Goal: Task Accomplishment & Management: Manage account settings

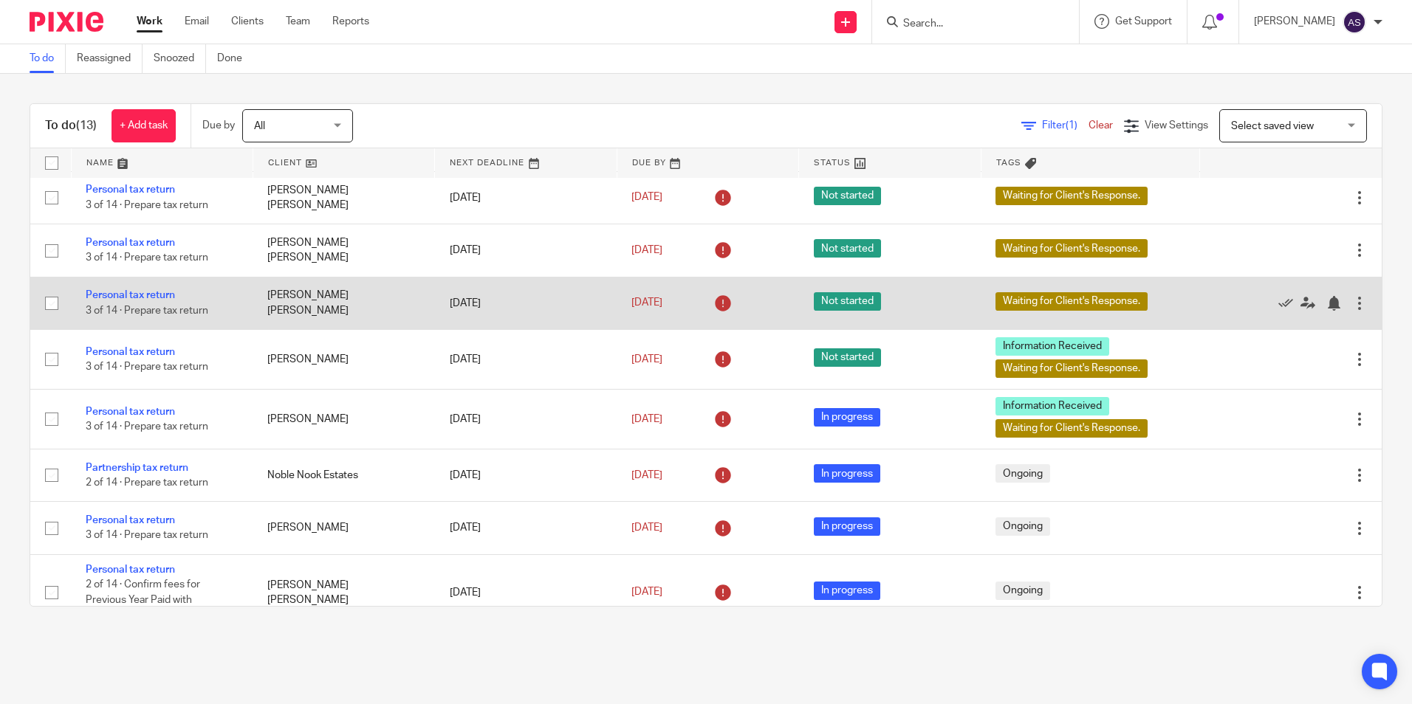
scroll to position [342, 0]
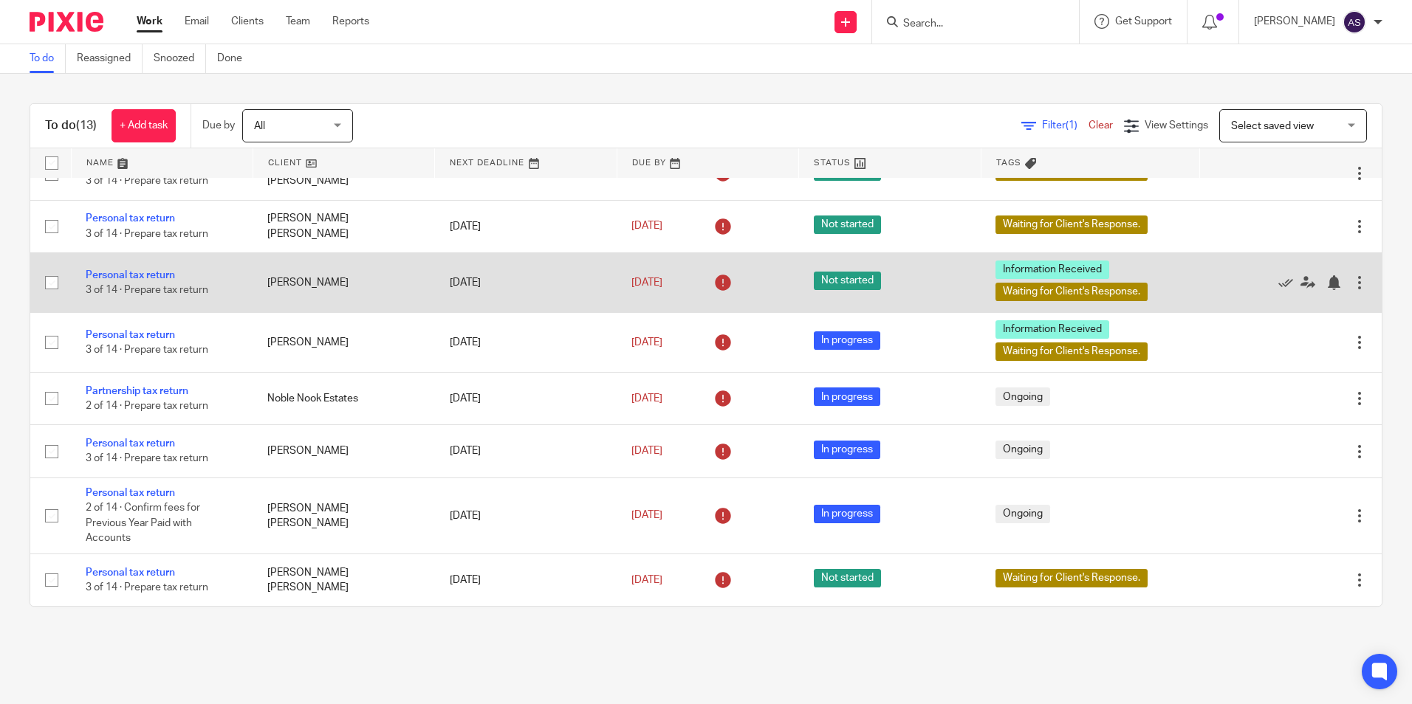
click at [114, 269] on td "Personal tax return 3 of 14 · Prepare tax return" at bounding box center [162, 282] width 182 height 60
click at [116, 272] on link "Personal tax return" at bounding box center [130, 275] width 89 height 10
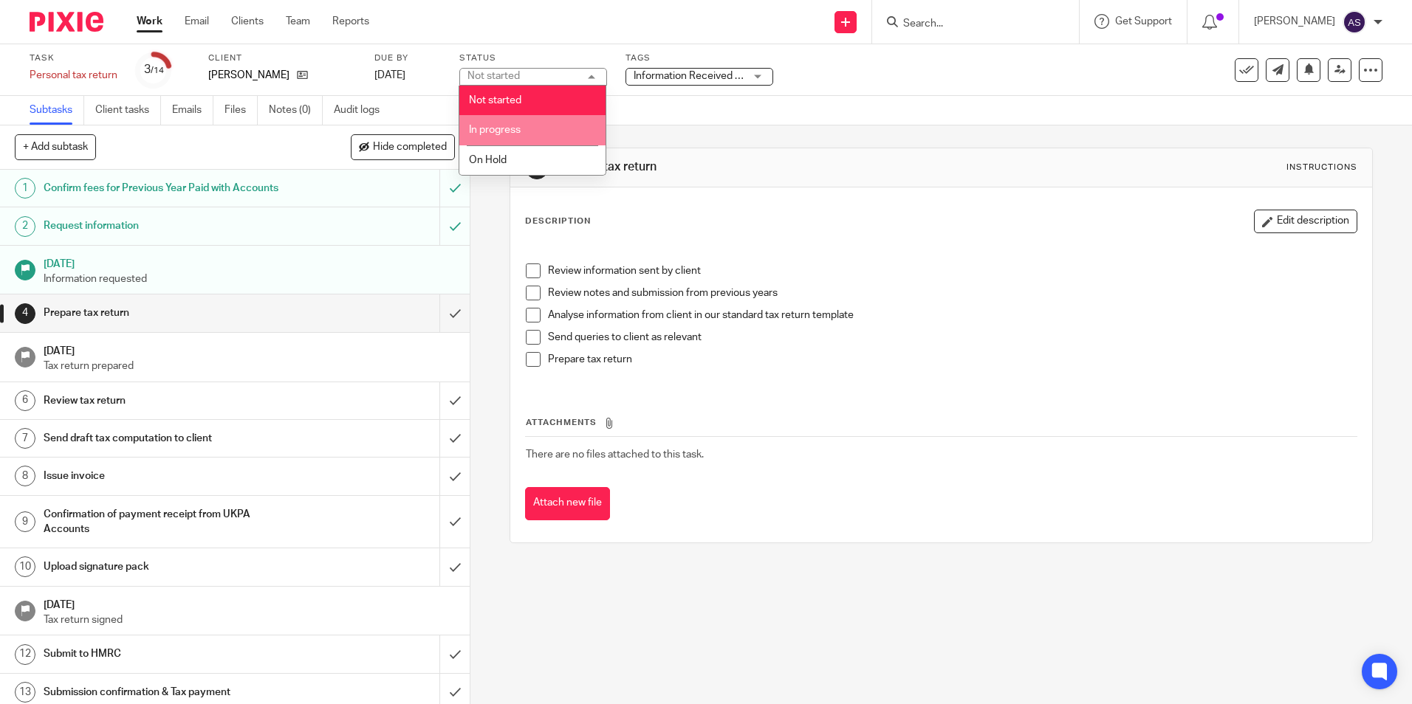
click at [503, 132] on span "In progress" at bounding box center [495, 130] width 52 height 10
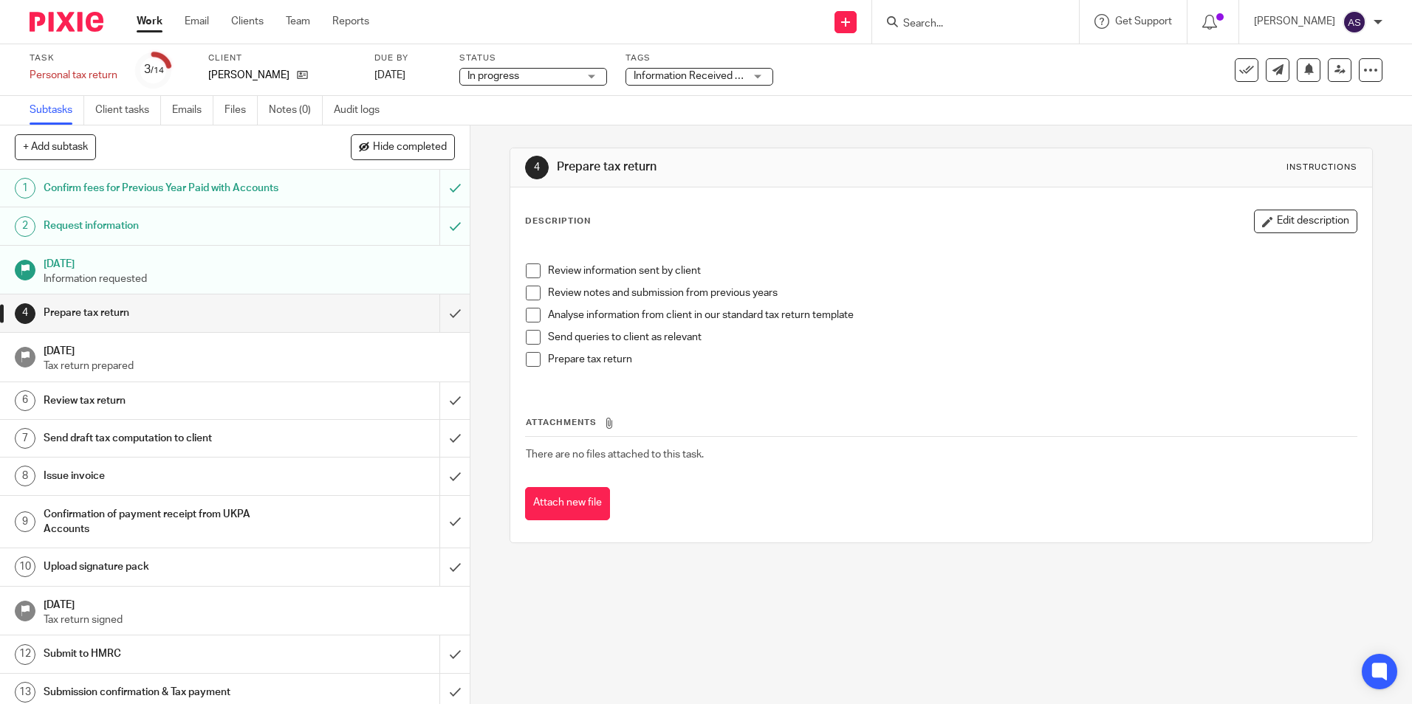
click at [705, 75] on span "Information Received + 1" at bounding box center [690, 76] width 115 height 10
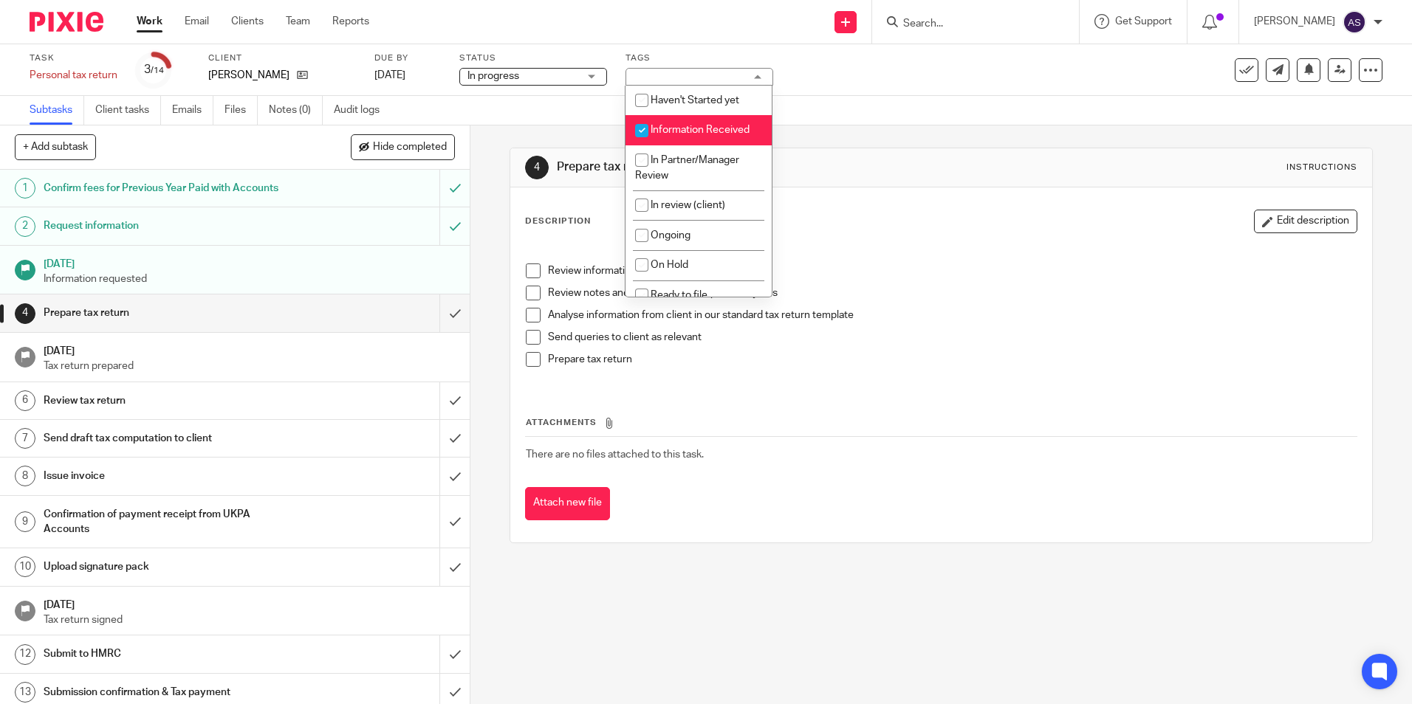
click at [648, 127] on input "checkbox" at bounding box center [642, 131] width 28 height 28
checkbox input "false"
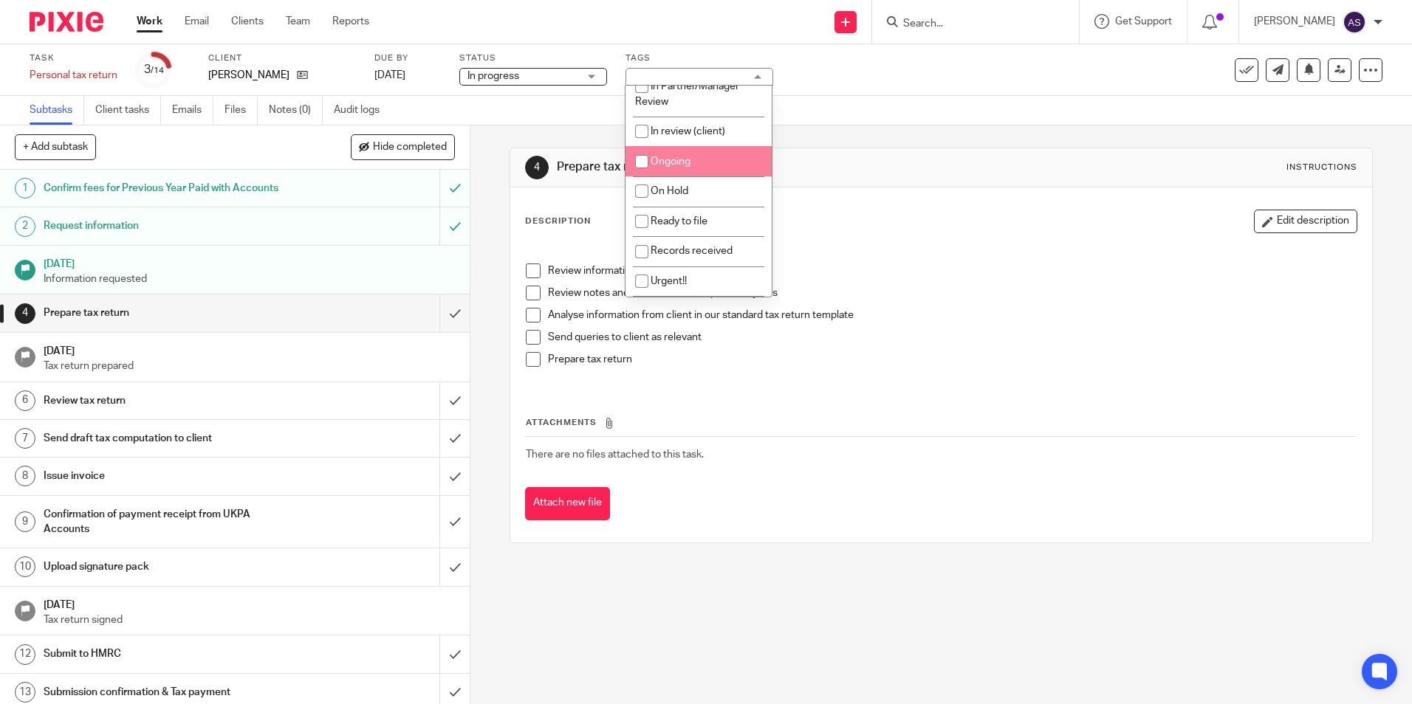
click at [639, 155] on input "checkbox" at bounding box center [642, 162] width 28 height 28
checkbox input "true"
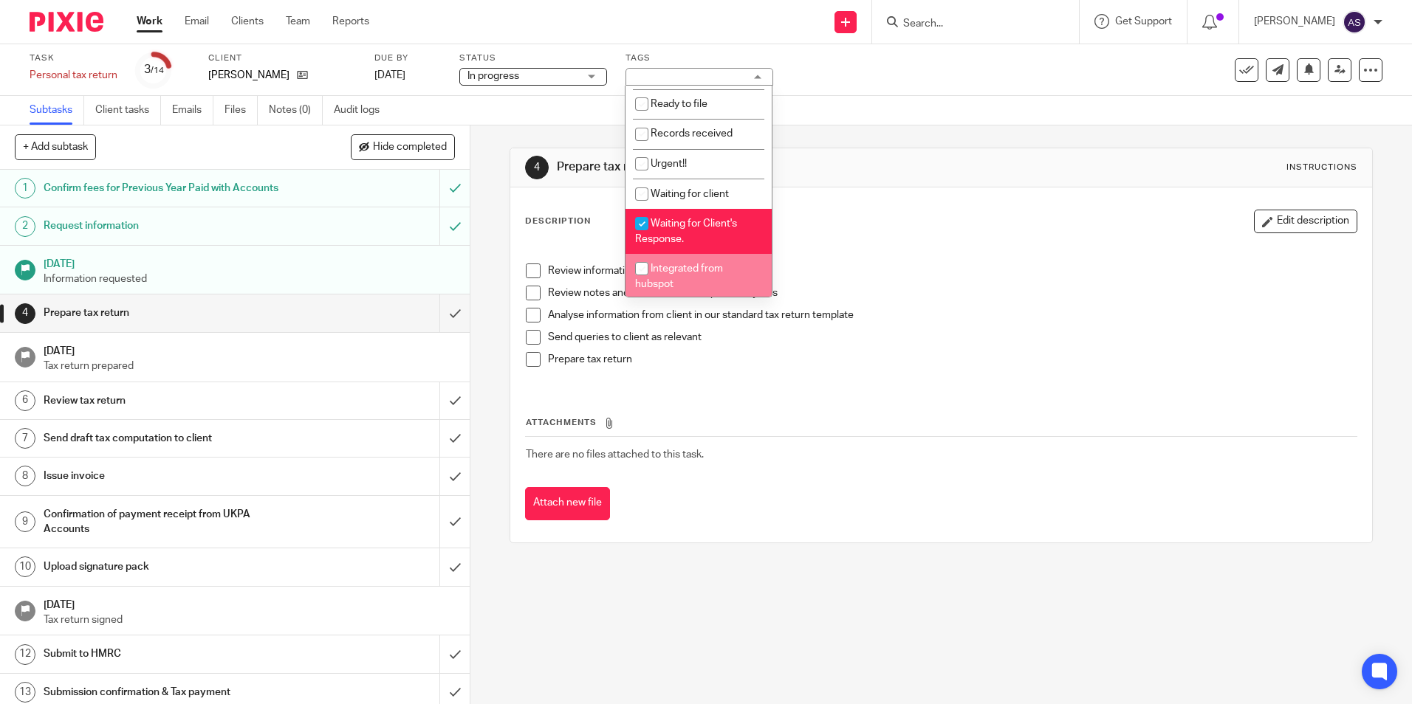
scroll to position [221, 0]
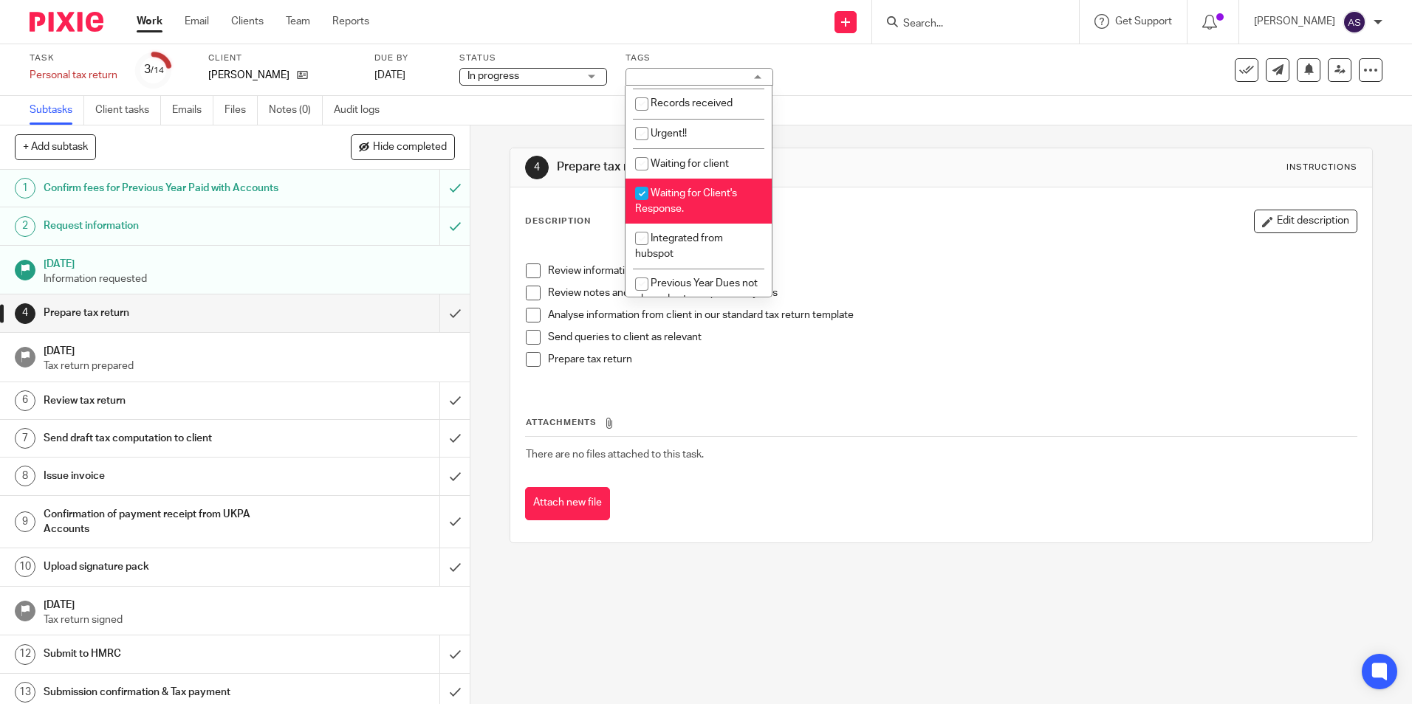
click at [638, 192] on input "checkbox" at bounding box center [642, 193] width 28 height 28
checkbox input "false"
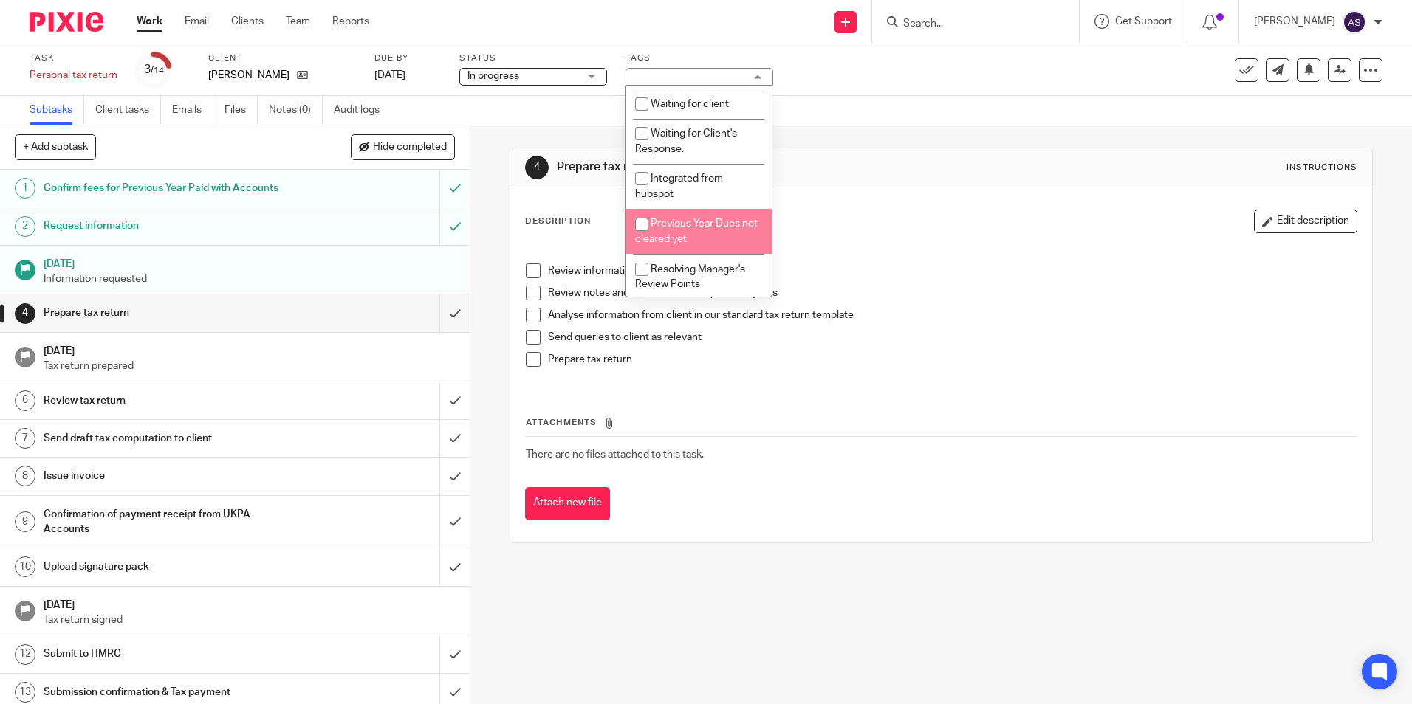
scroll to position [329, 0]
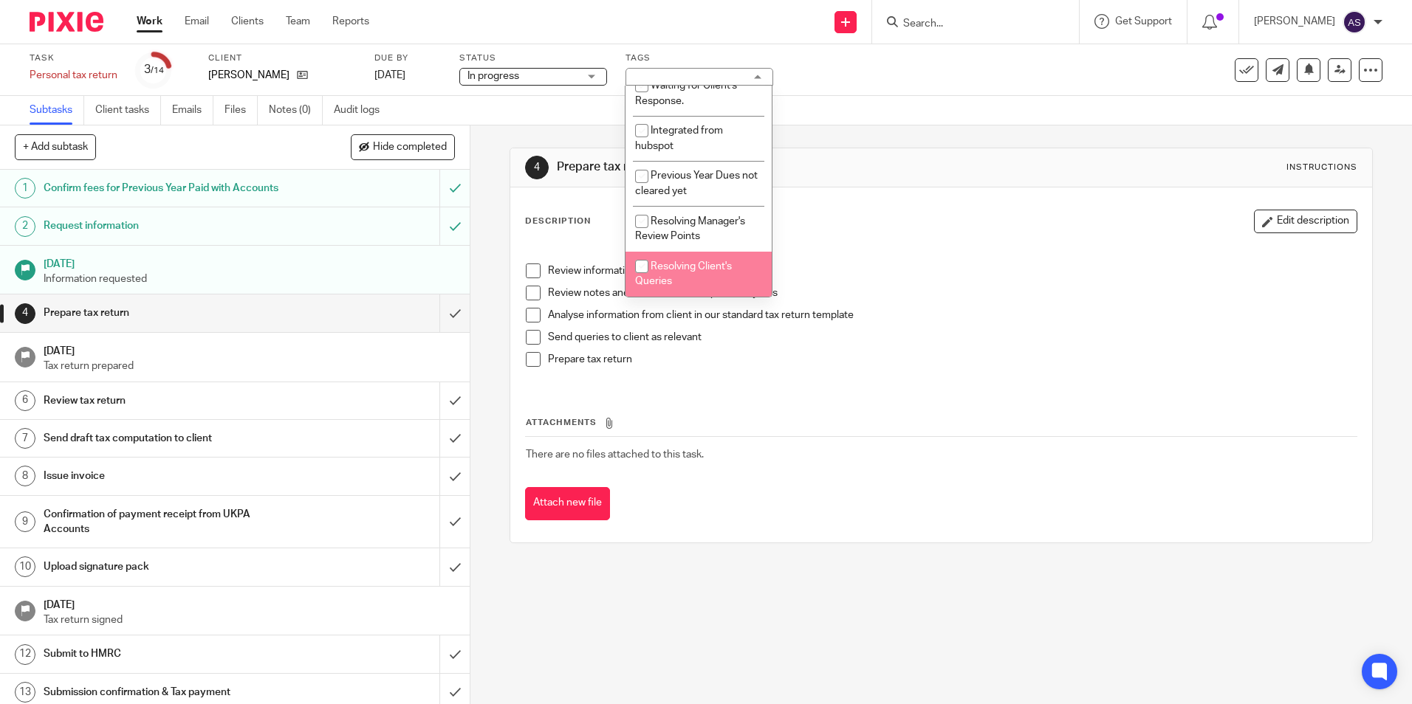
click at [769, 580] on div "4 Prepare tax return Instructions Description Edit description Review informati…" at bounding box center [940, 415] width 941 height 579
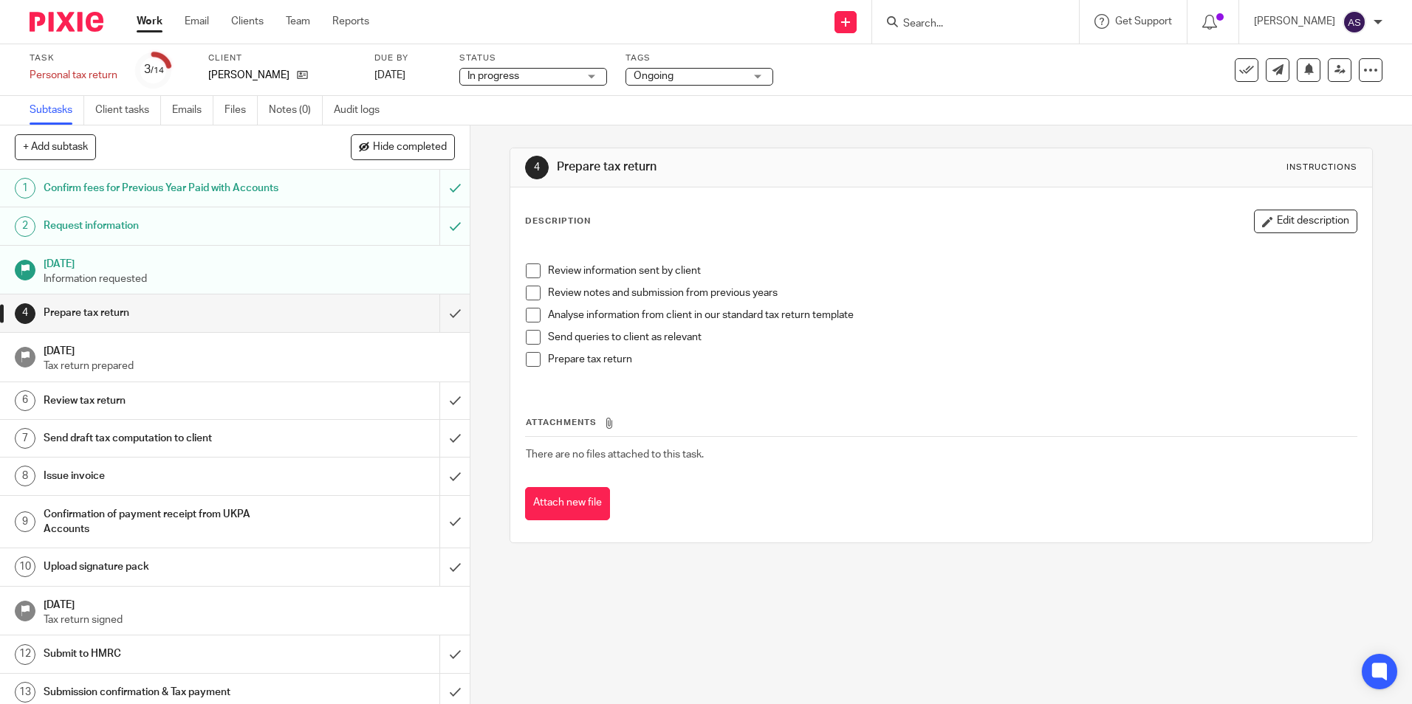
click at [85, 28] on img at bounding box center [67, 22] width 74 height 20
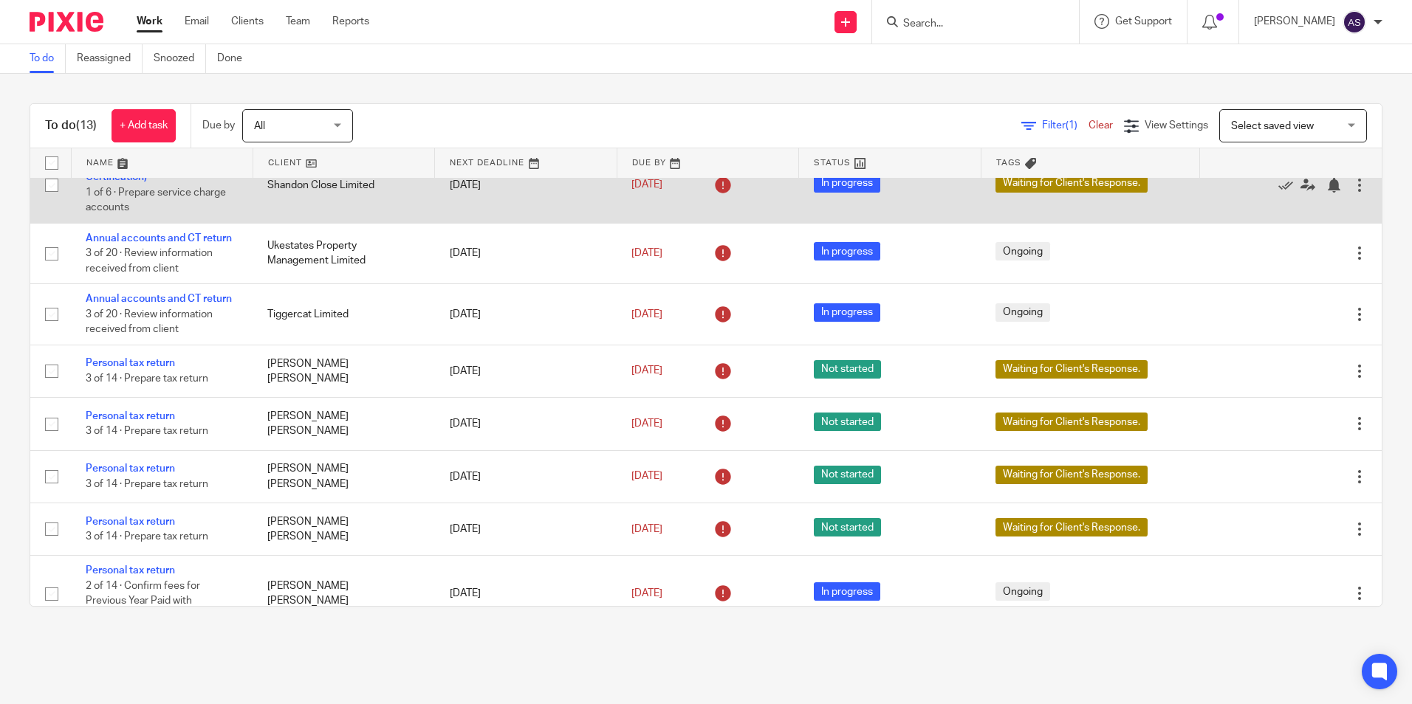
scroll to position [335, 0]
